Goal: Obtain resource: Obtain resource

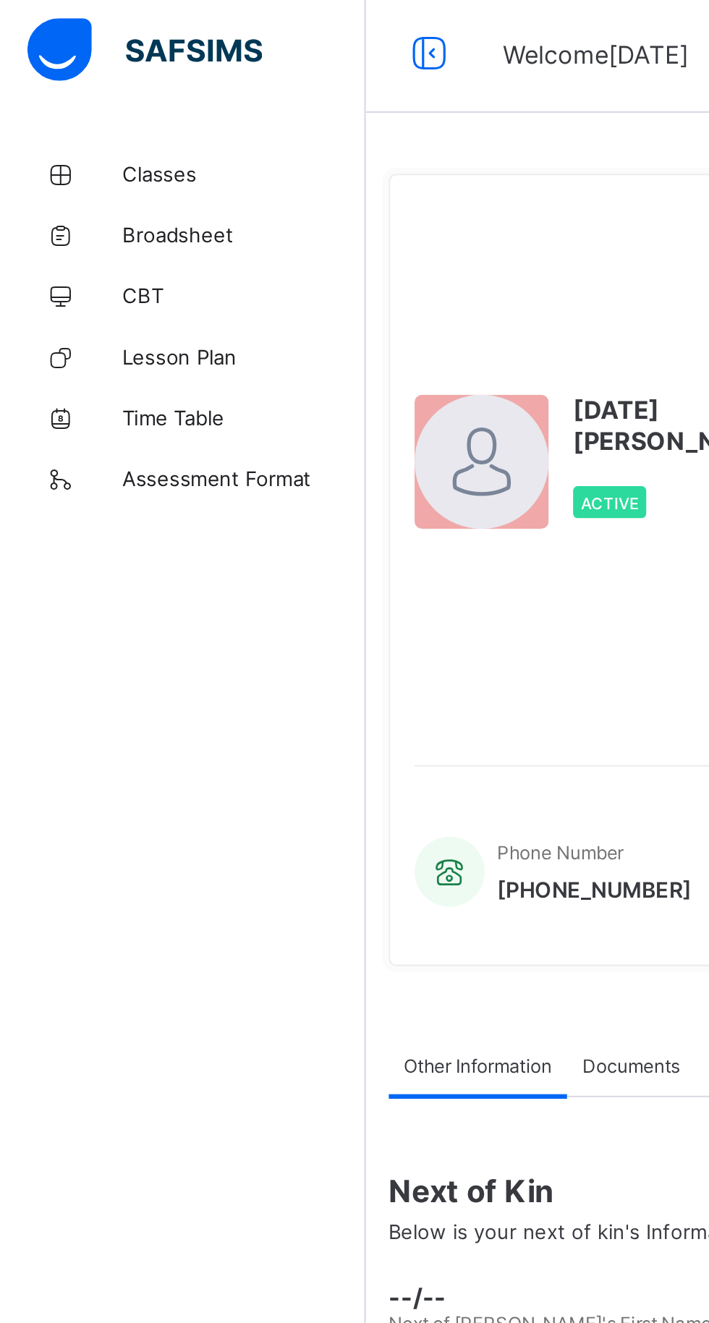
click at [76, 85] on span "Classes" at bounding box center [116, 87] width 116 height 12
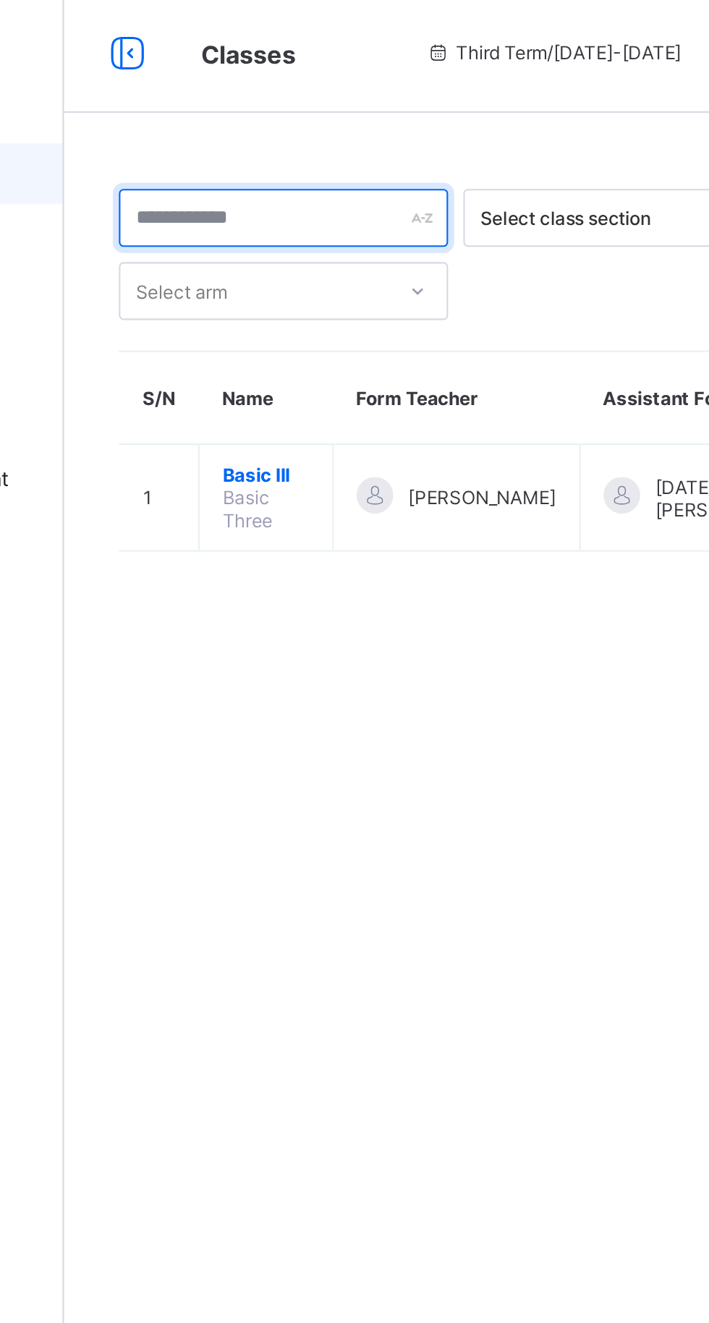
click at [304, 108] on input "text" at bounding box center [278, 107] width 156 height 27
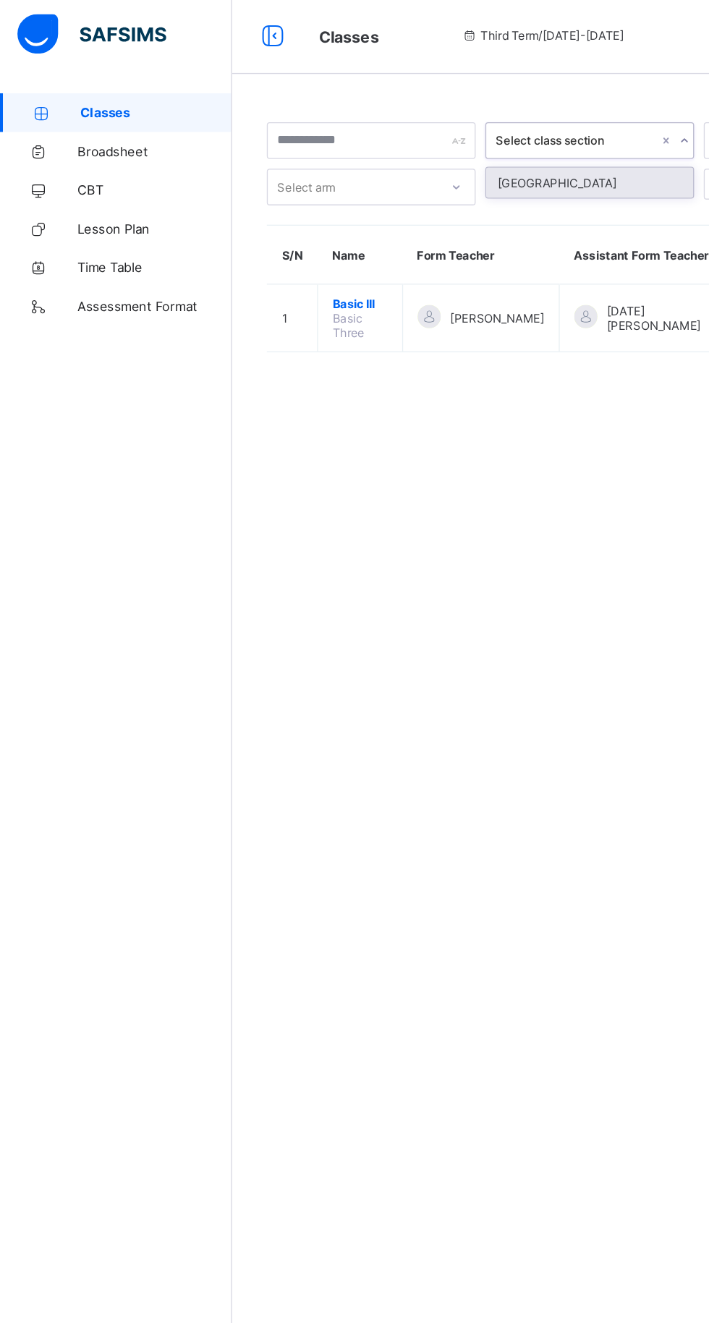
click at [88, 117] on span "Broadsheet" at bounding box center [116, 116] width 116 height 12
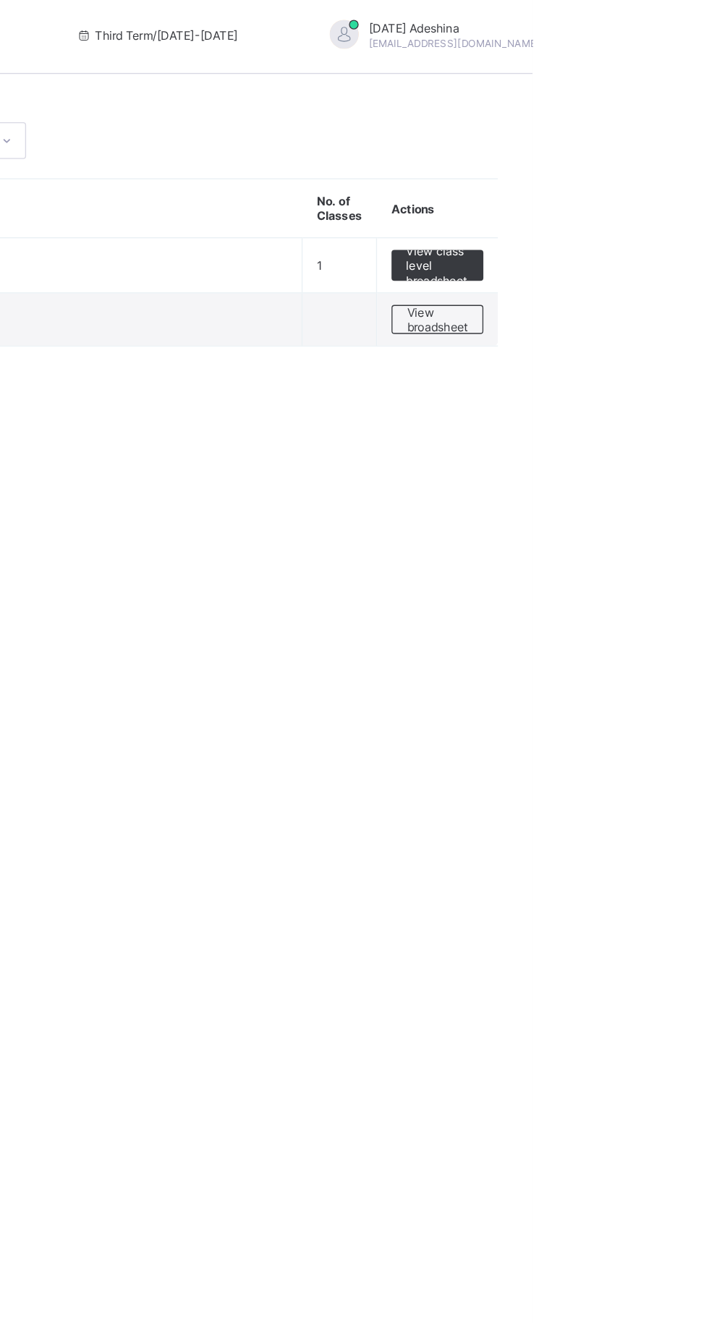
click at [628, 242] on span "View broadsheet" at bounding box center [638, 242] width 46 height 22
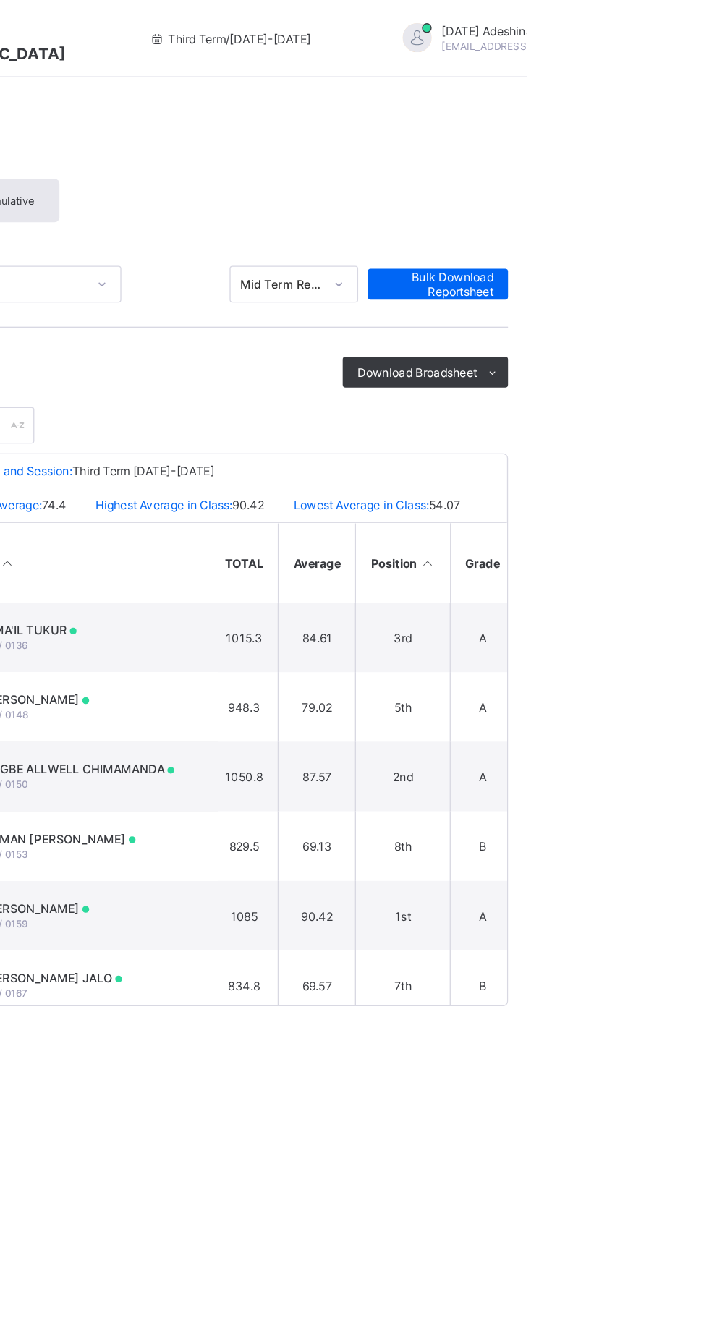
scroll to position [0, 784]
click at [644, 215] on span "Bulk Download Reportsheet" at bounding box center [641, 213] width 83 height 22
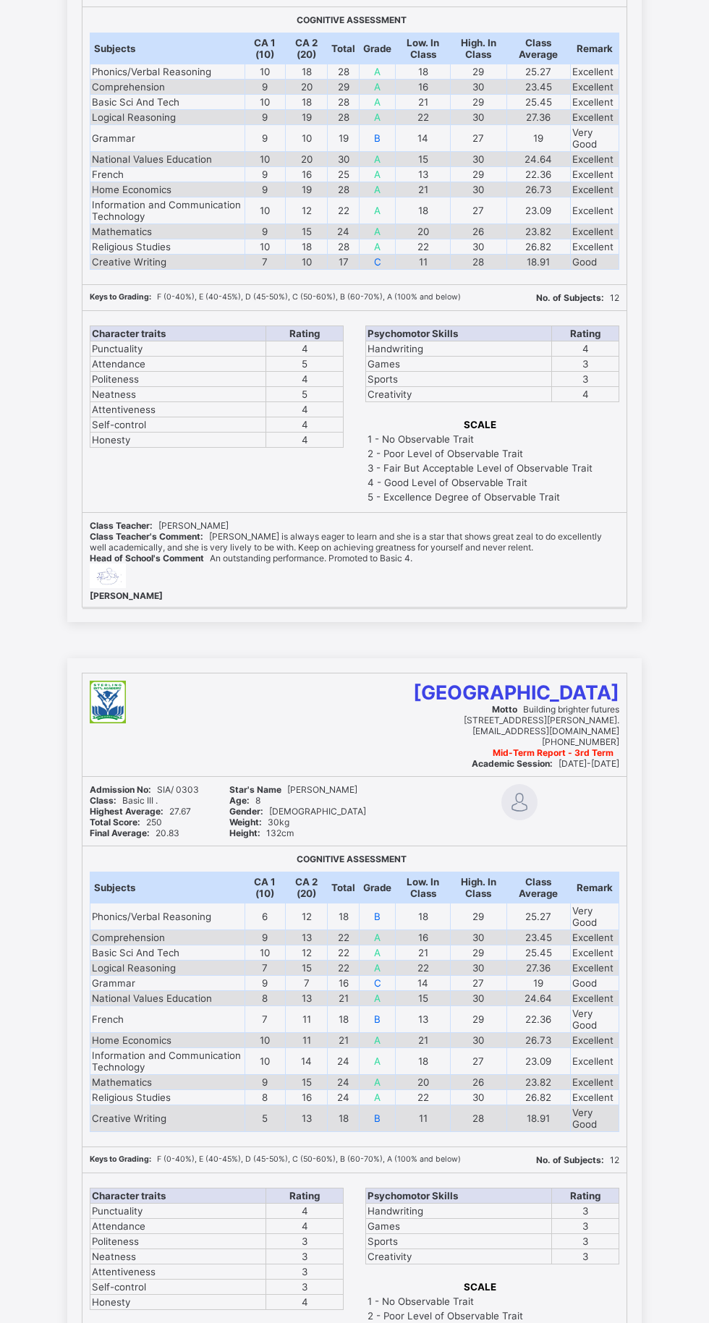
scroll to position [7891, 0]
